Goal: Task Accomplishment & Management: Manage account settings

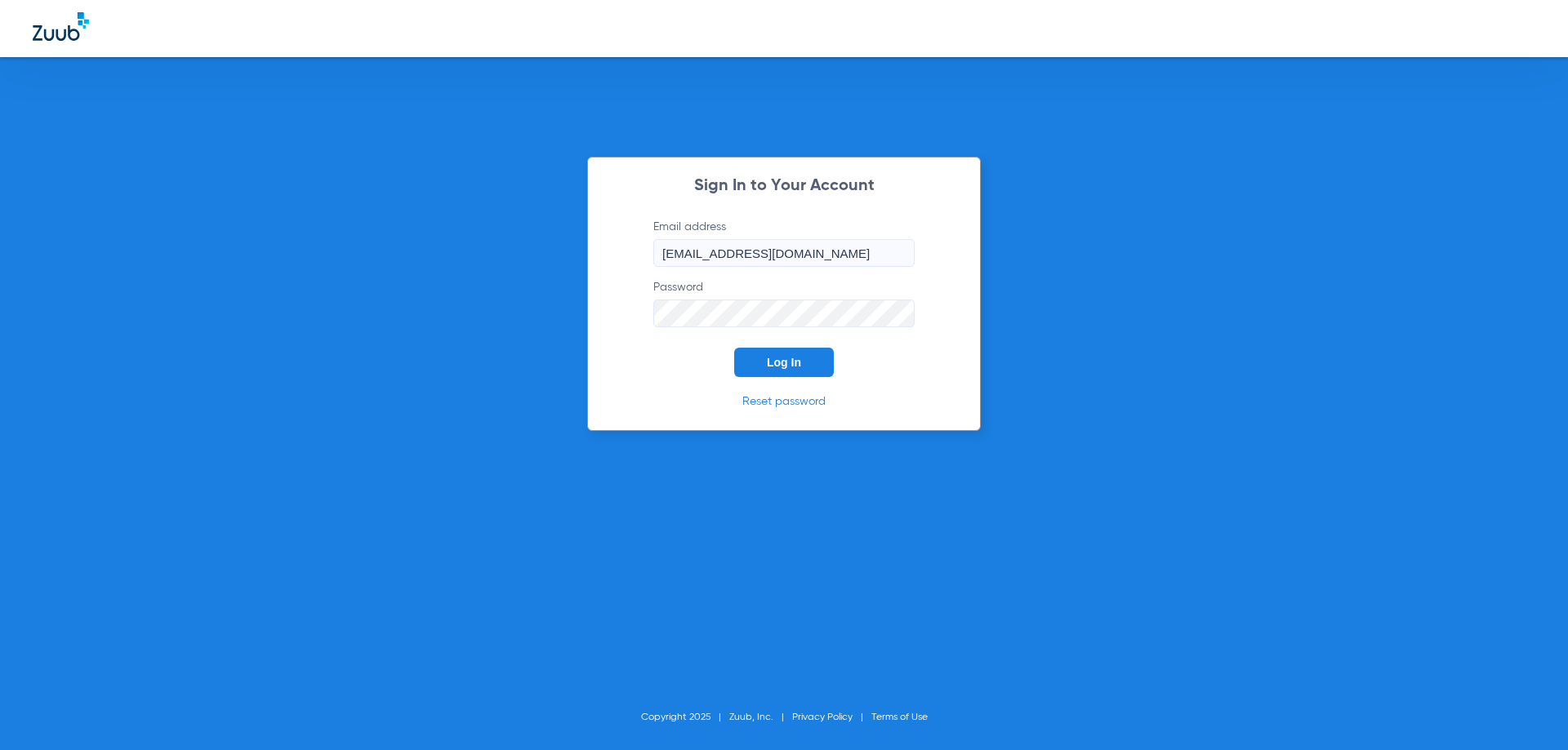
click at [764, 362] on button "Log In" at bounding box center [784, 362] width 100 height 29
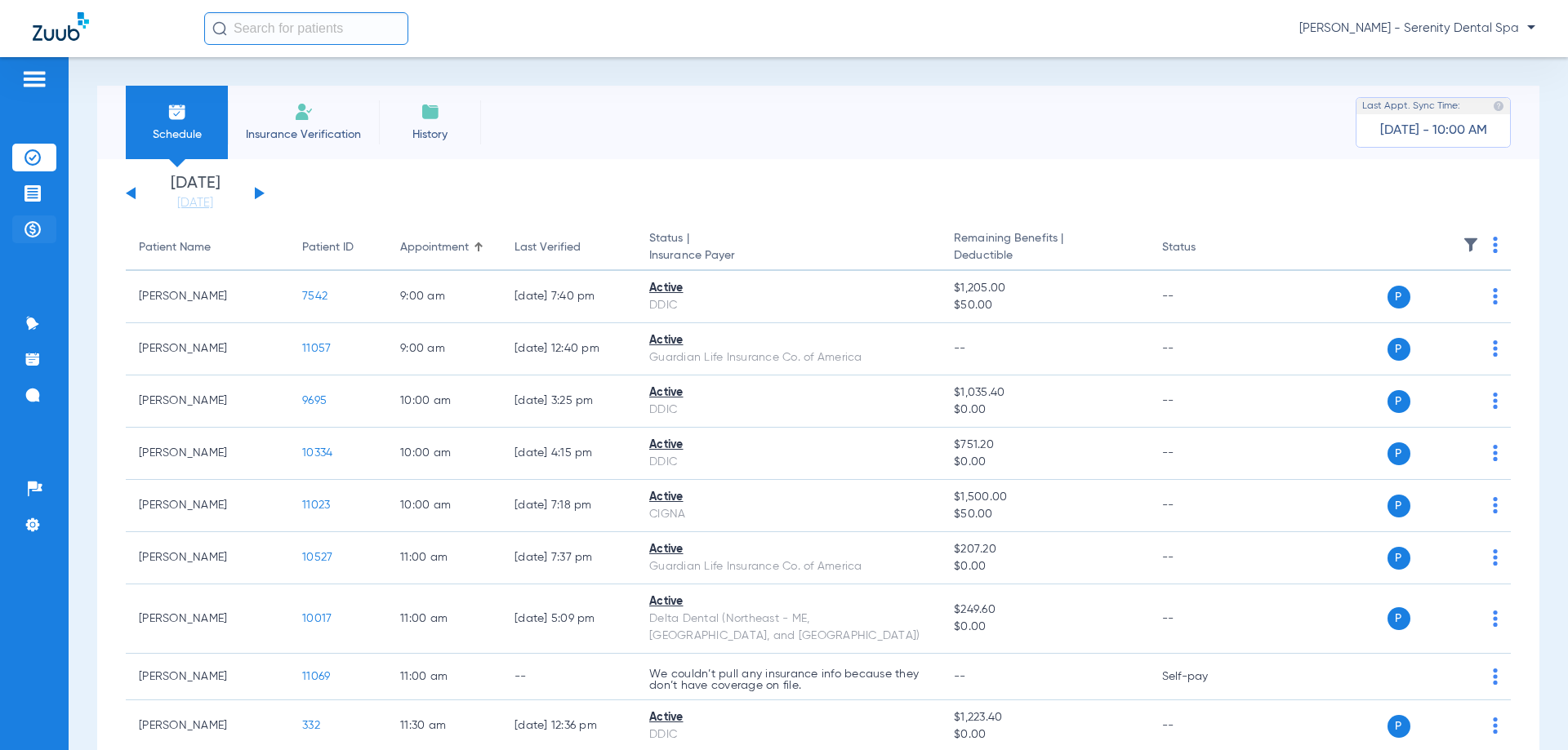
click at [34, 231] on img at bounding box center [33, 229] width 16 height 16
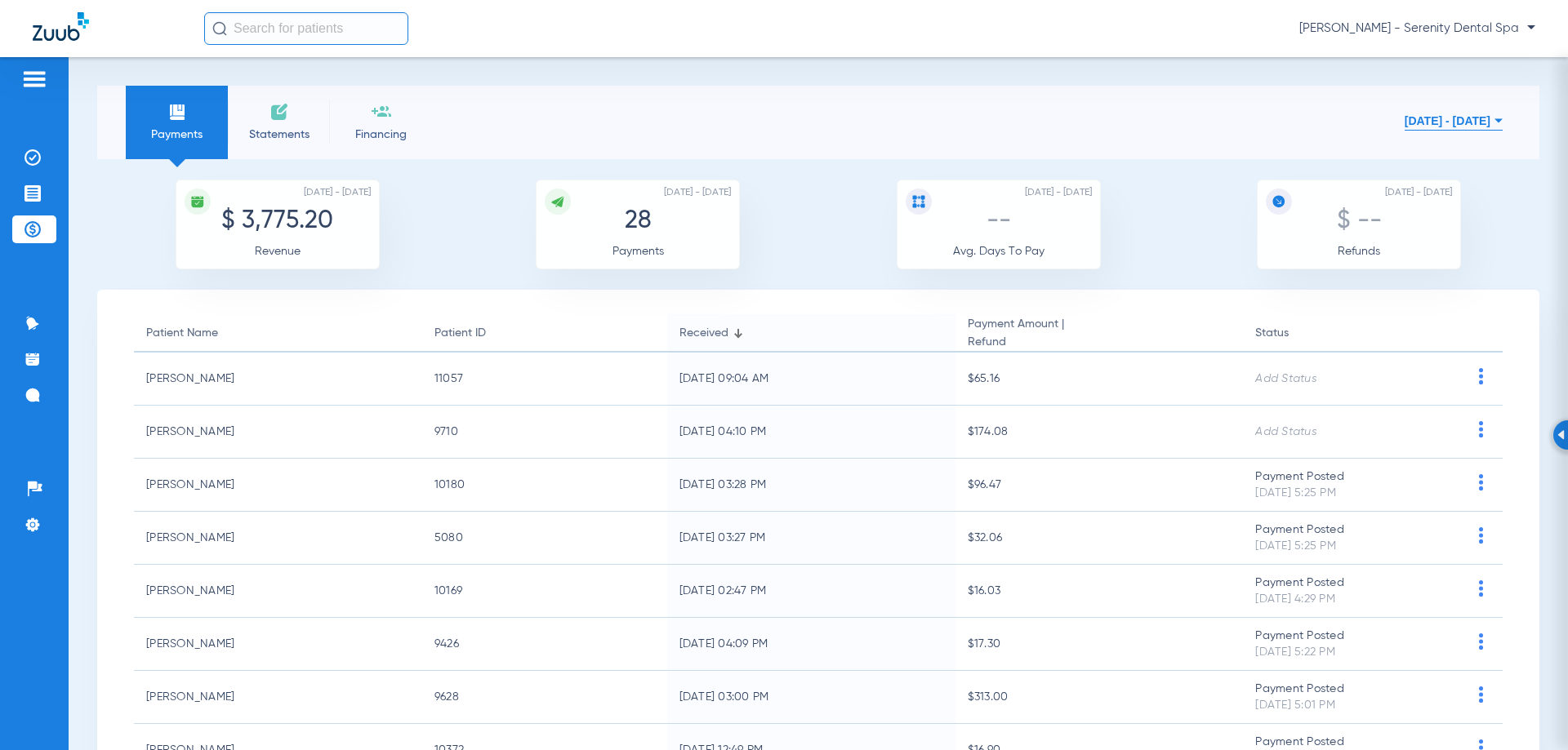
click at [1405, 123] on button "[DATE] - [DATE]" at bounding box center [1454, 121] width 98 height 33
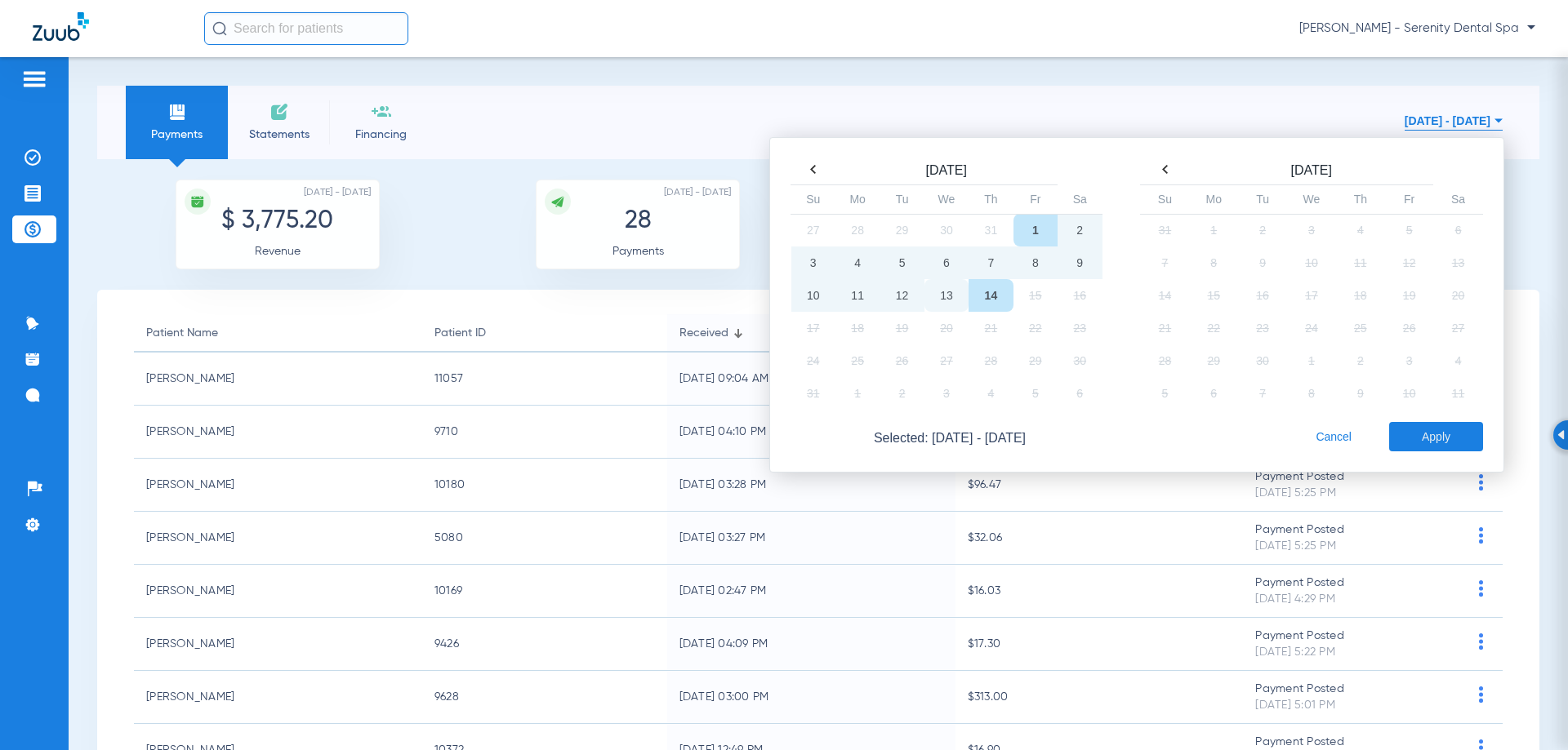
click at [942, 300] on td "13" at bounding box center [947, 295] width 44 height 33
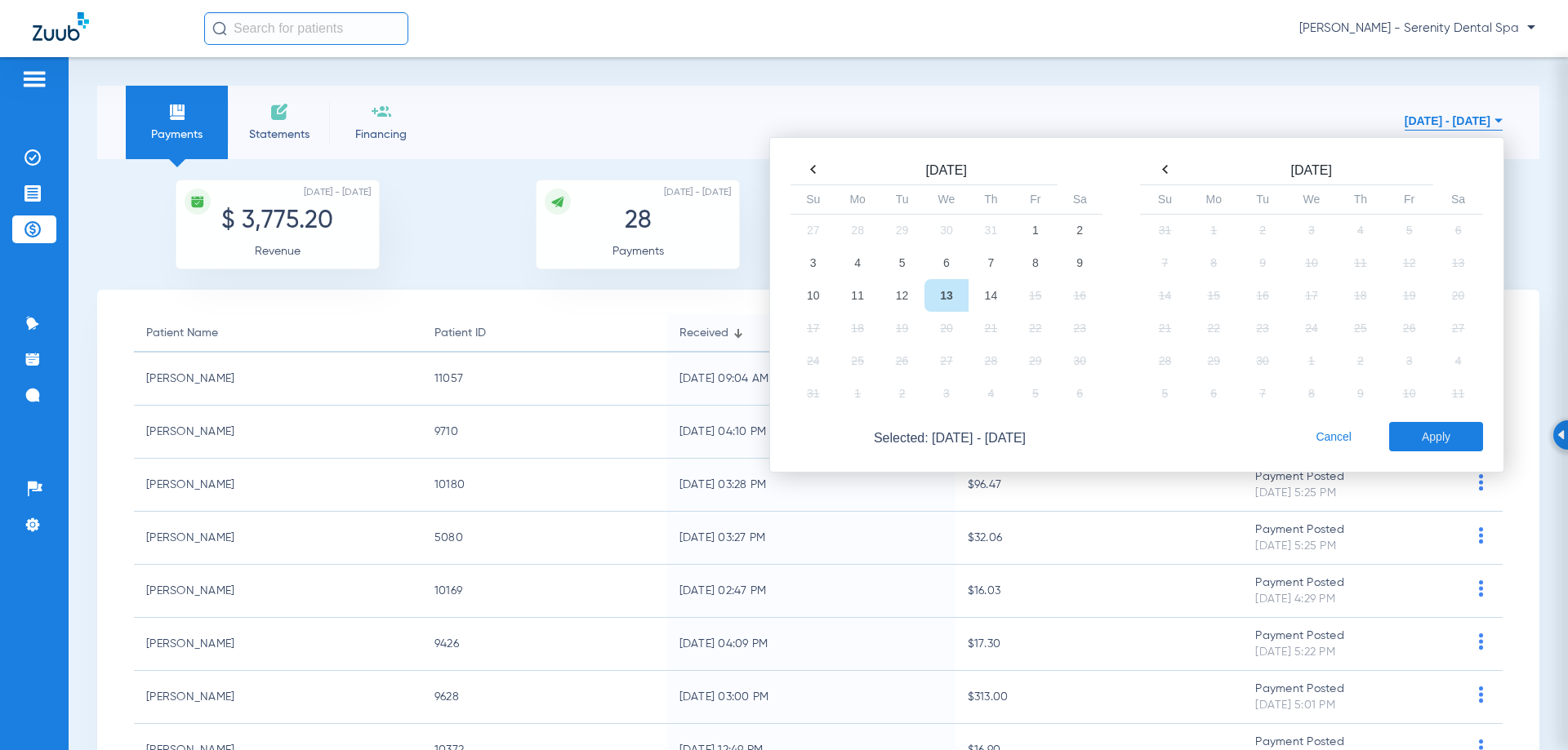
click at [942, 300] on td "13" at bounding box center [947, 295] width 44 height 33
click at [1432, 441] on button "Apply" at bounding box center [1436, 437] width 94 height 29
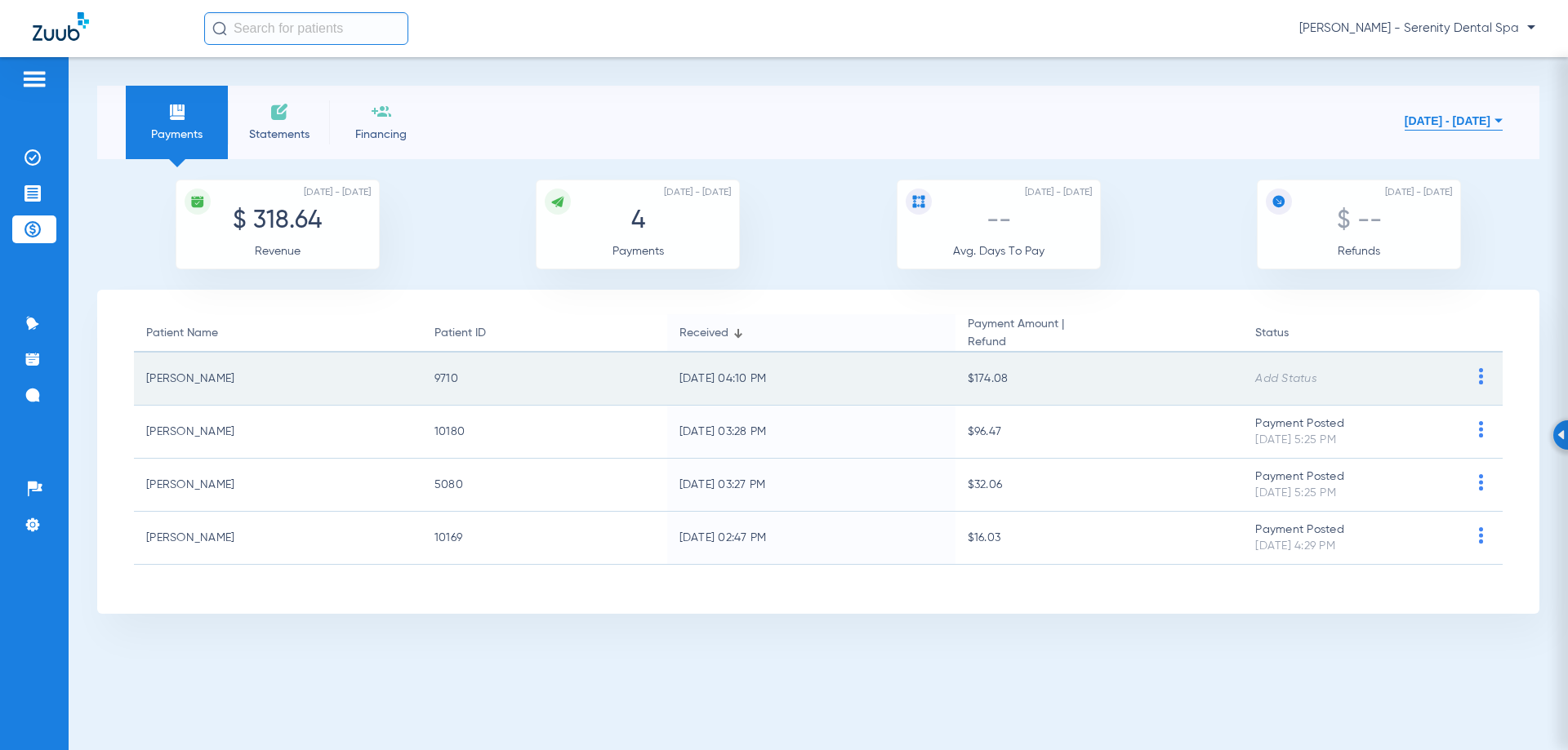
click at [1478, 386] on span at bounding box center [1480, 381] width 20 height 11
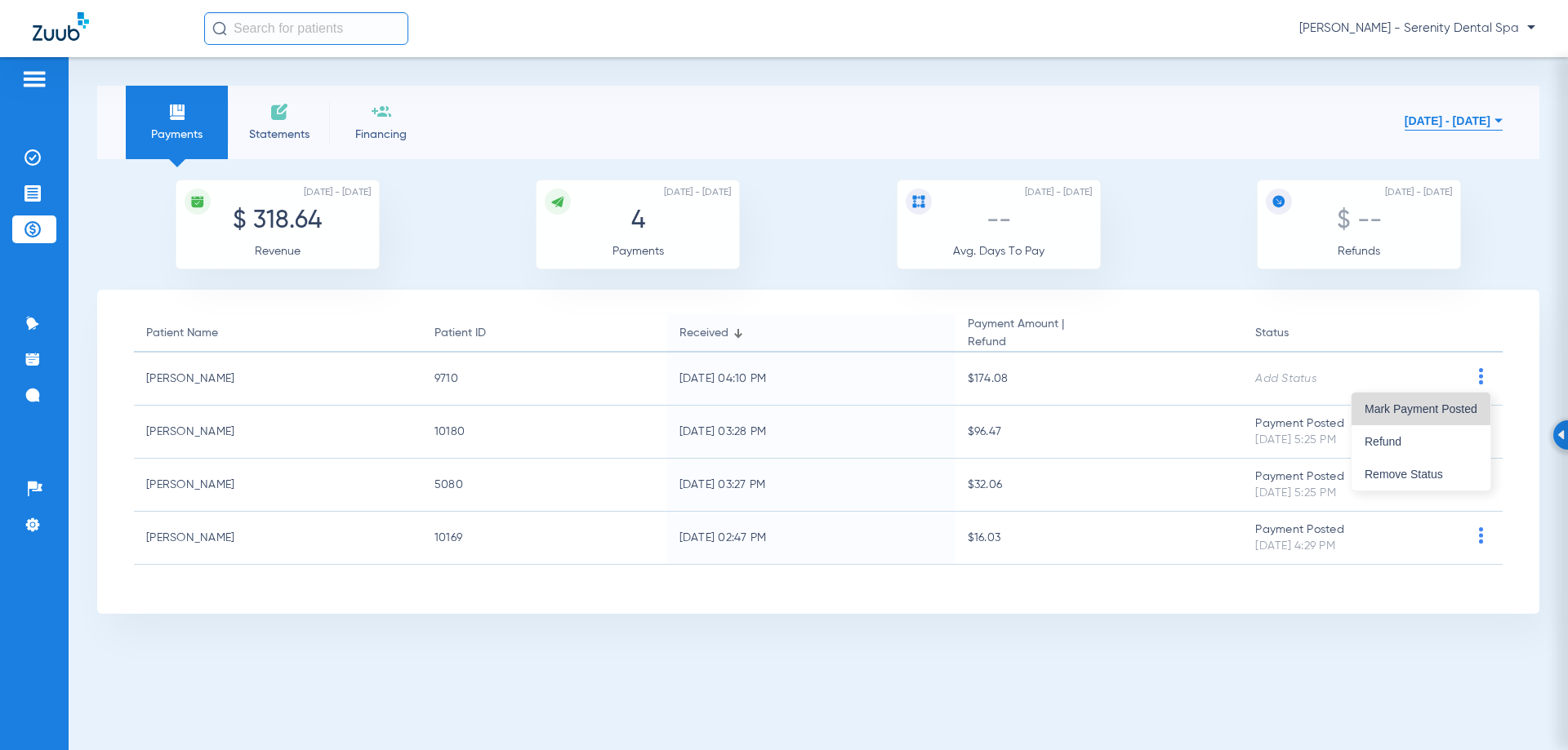
click at [1442, 412] on span "Mark Payment Posted" at bounding box center [1422, 409] width 113 height 11
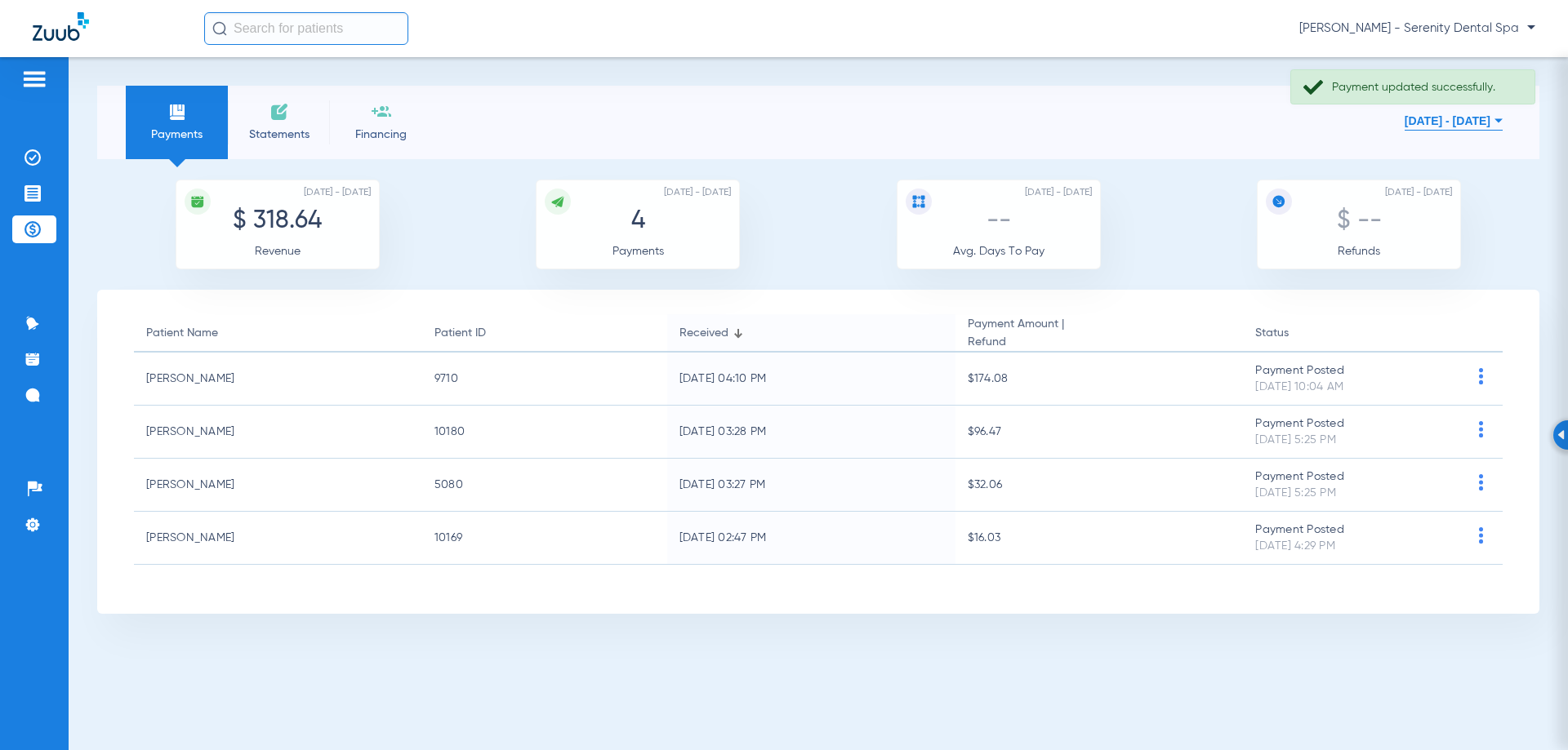
click at [182, 129] on span "Payments" at bounding box center [177, 135] width 78 height 16
drag, startPoint x: 183, startPoint y: 128, endPoint x: 1356, endPoint y: 636, distance: 1278.3
click at [1356, 636] on div "Payments Statements Financing [DATE] - [DATE] [DATE] Su Mo Tu We Th Fr Sa 27 28…" at bounding box center [818, 403] width 1499 height 693
